Goal: Task Accomplishment & Management: Use online tool/utility

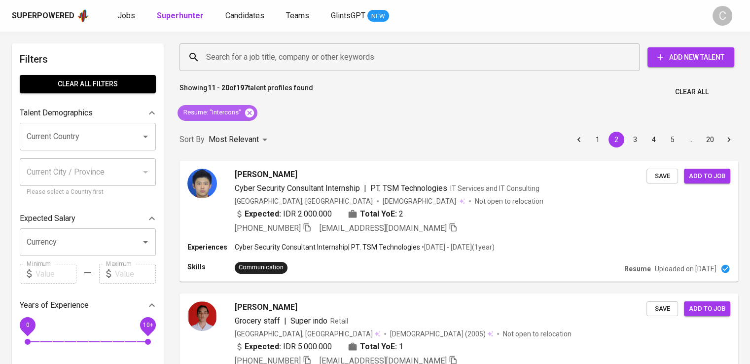
click at [250, 117] on icon at bounding box center [249, 112] width 11 height 11
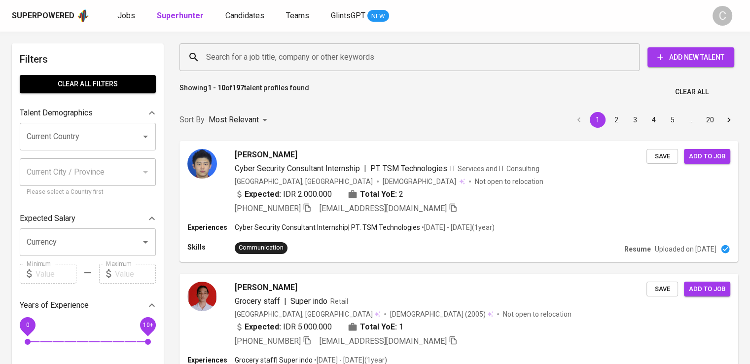
click at [331, 61] on input "Search for a job title, company or other keywords" at bounding box center [412, 57] width 416 height 19
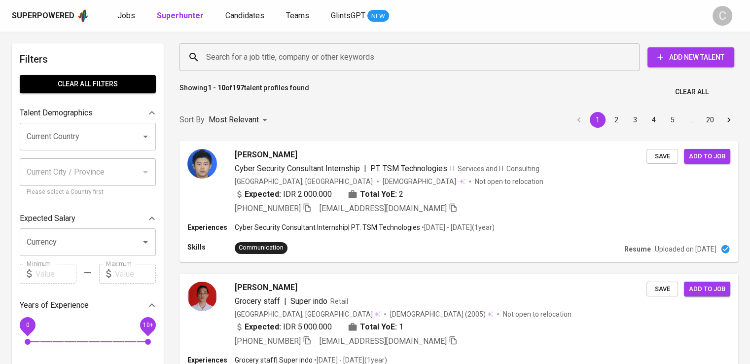
click at [331, 61] on input "Search for a job title, company or other keywords" at bounding box center [412, 57] width 416 height 19
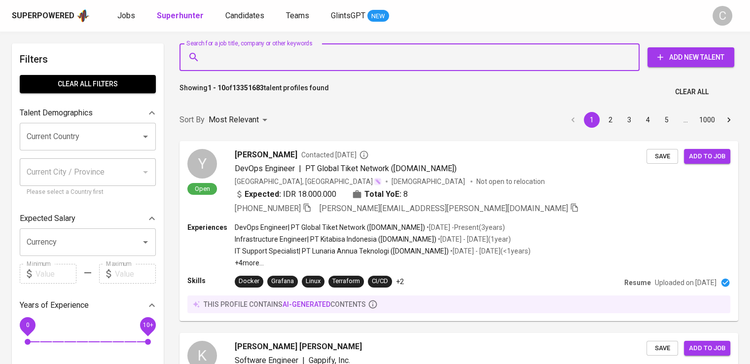
click at [313, 55] on input "Search for a job title, company or other keywords" at bounding box center [412, 57] width 416 height 19
paste input "Iseki Indonesia"
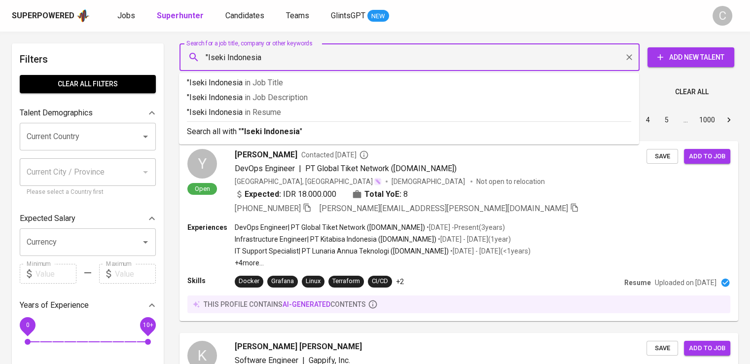
type input ""Iseki Indonesia""
click at [352, 110] on p ""Iseki Indonesia" in [GEOGRAPHIC_DATA]" at bounding box center [409, 112] width 444 height 12
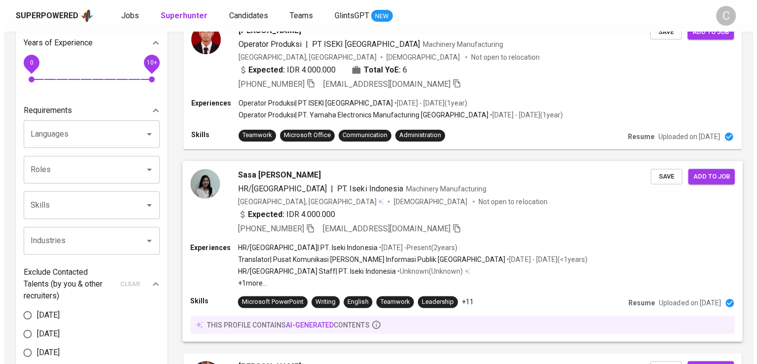
scroll to position [318, 0]
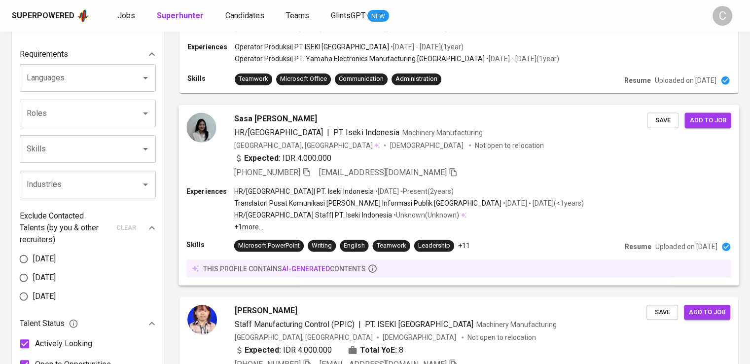
click at [442, 204] on p "Translator | Pusat Komunikasi [PERSON_NAME] Informasi Publik [GEOGRAPHIC_DATA]" at bounding box center [368, 203] width 268 height 10
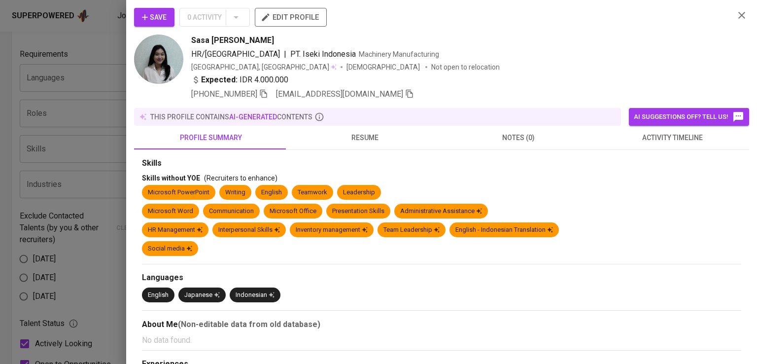
click at [586, 16] on div "Save 0 Activity edit profile" at bounding box center [430, 21] width 592 height 27
click at [260, 97] on icon "button" at bounding box center [263, 94] width 7 height 8
